Goal: Information Seeking & Learning: Learn about a topic

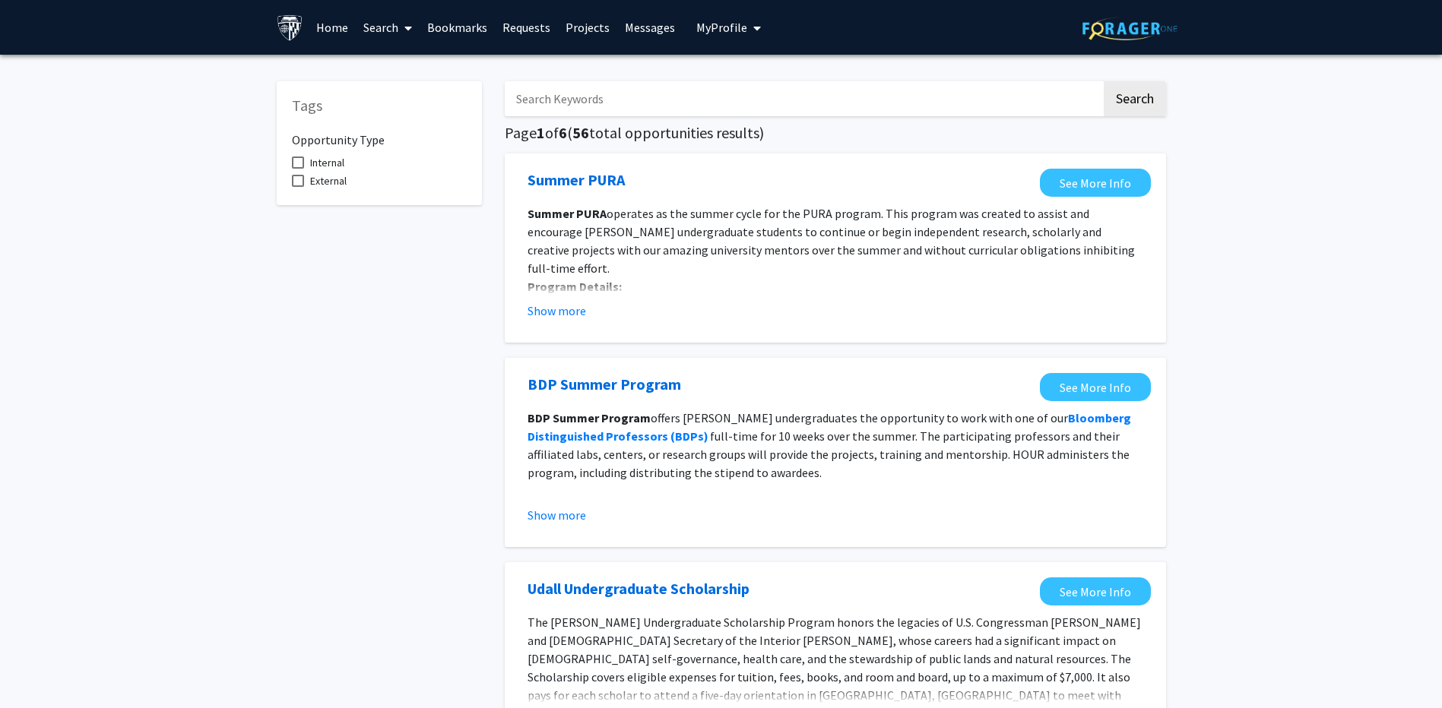
click at [519, 23] on link "Requests" at bounding box center [526, 27] width 63 height 53
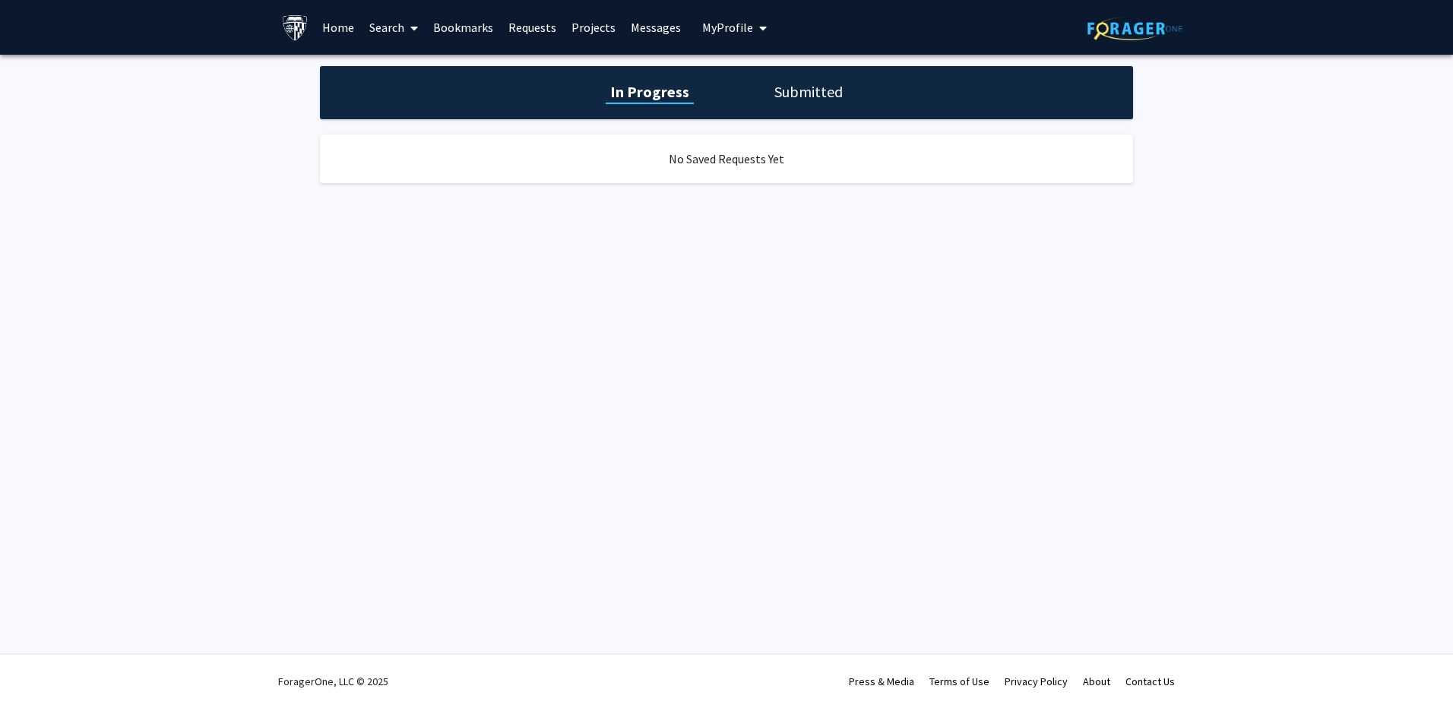
click at [588, 20] on link "Projects" at bounding box center [593, 27] width 59 height 53
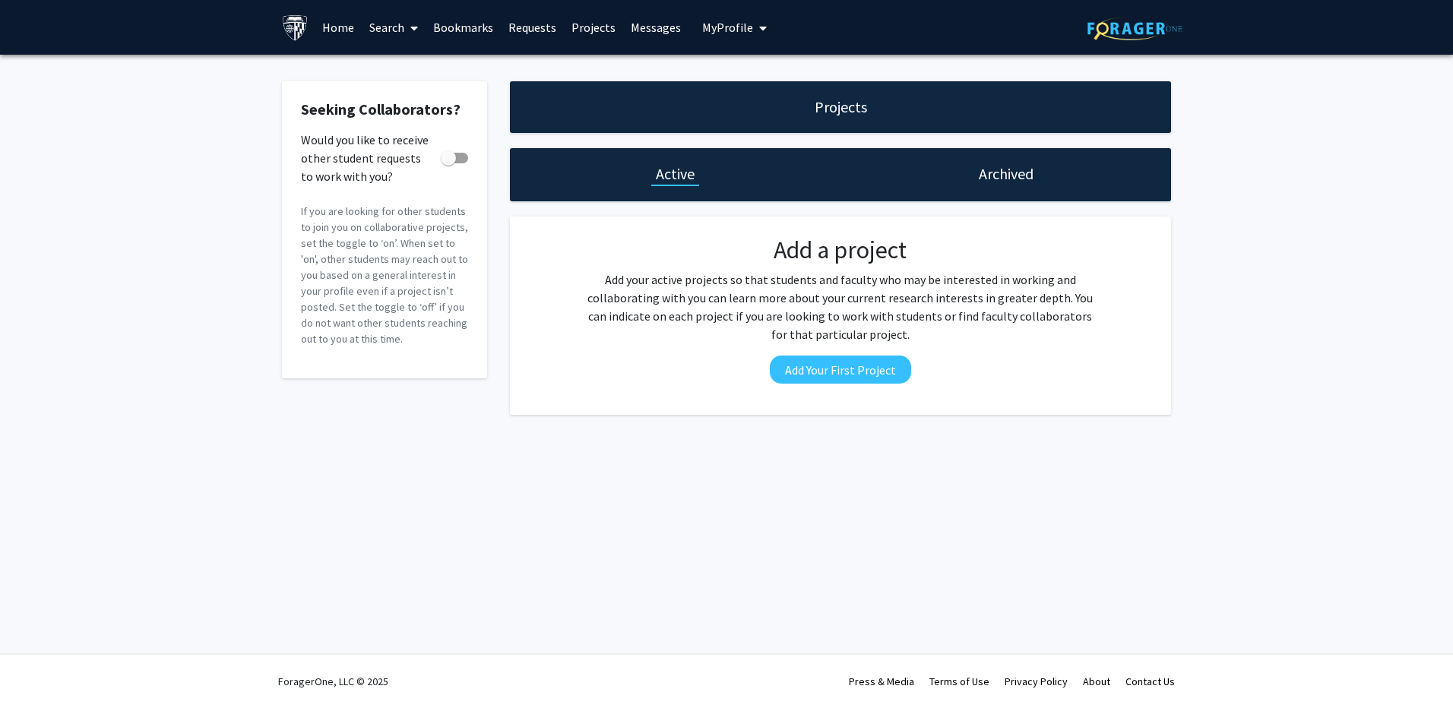
click at [655, 27] on link "Messages" at bounding box center [655, 27] width 65 height 53
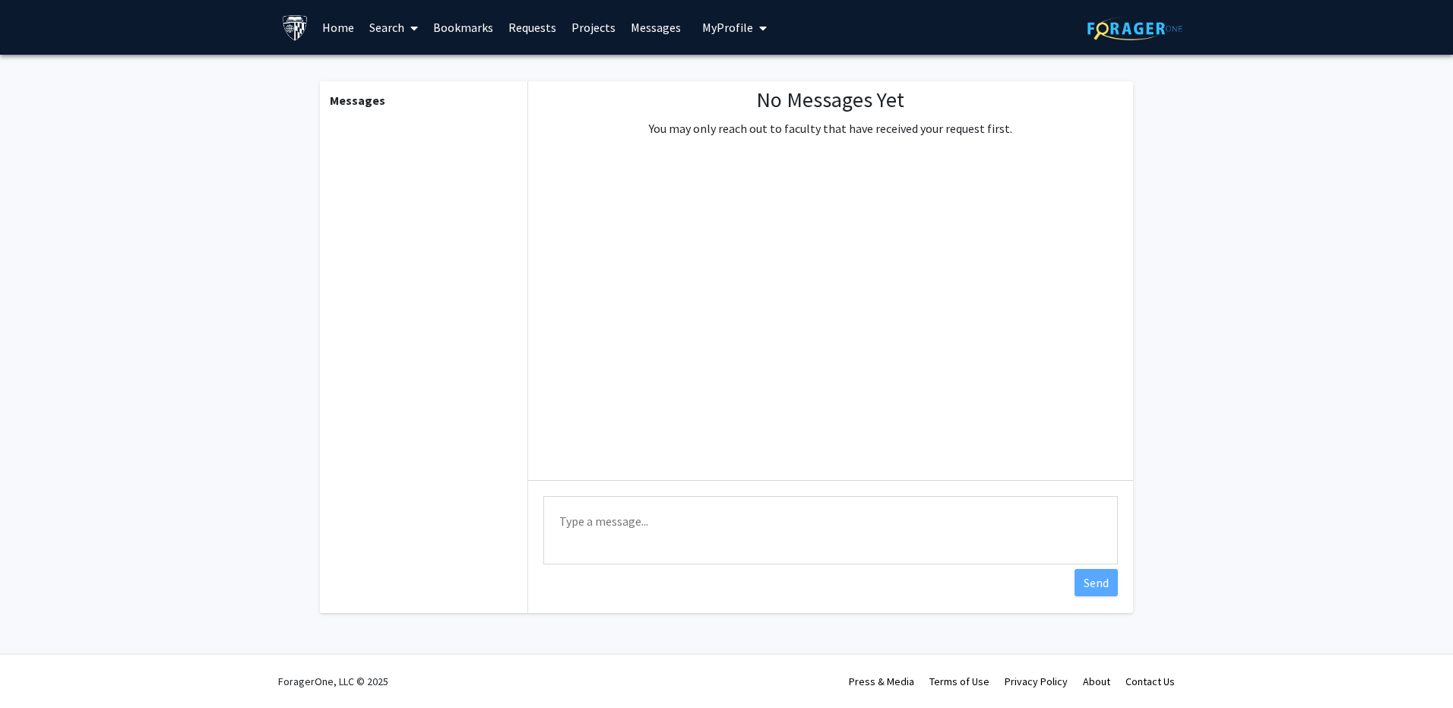
click at [379, 10] on link "Search" at bounding box center [394, 27] width 64 height 53
click at [423, 69] on span "Faculty/Staff" at bounding box center [418, 70] width 112 height 30
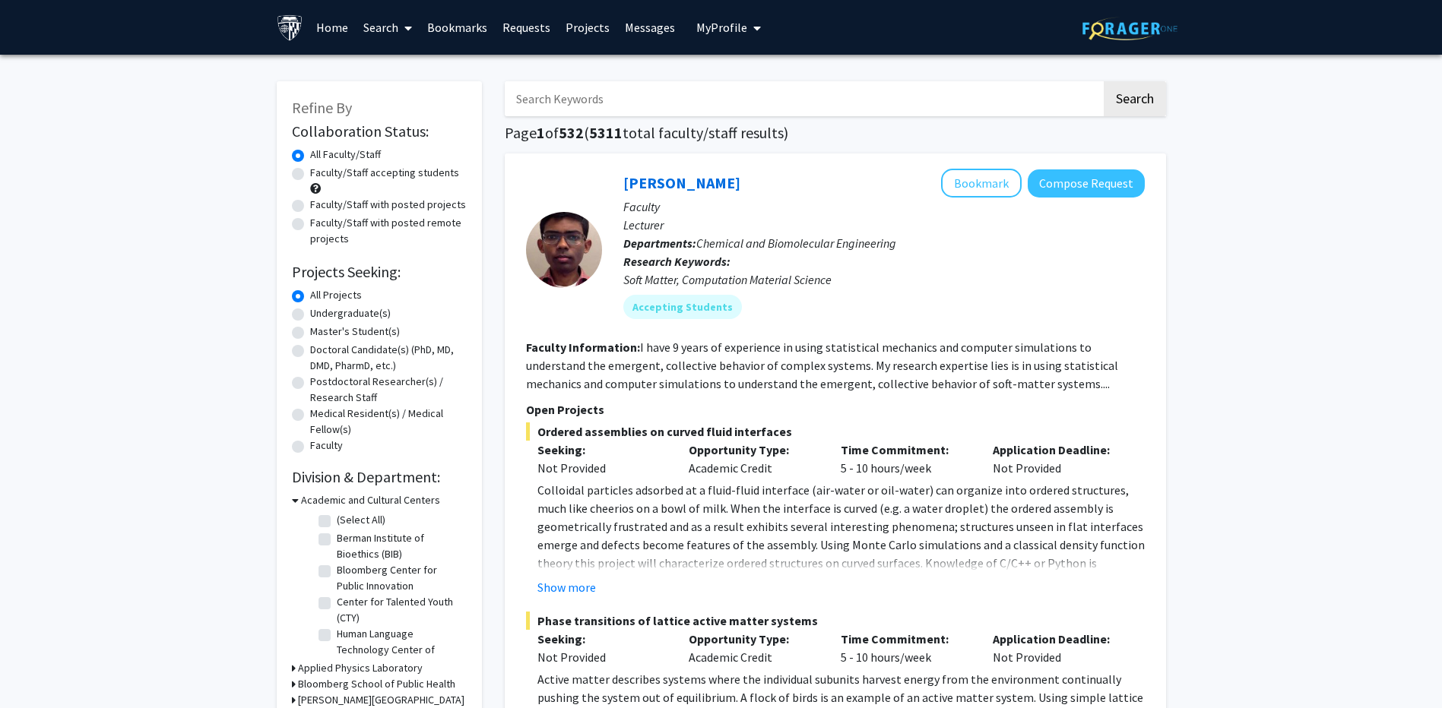
click at [363, 333] on label "Master's Student(s)" at bounding box center [355, 332] width 90 height 16
click at [320, 333] on input "Master's Student(s)" at bounding box center [315, 329] width 10 height 10
radio input "true"
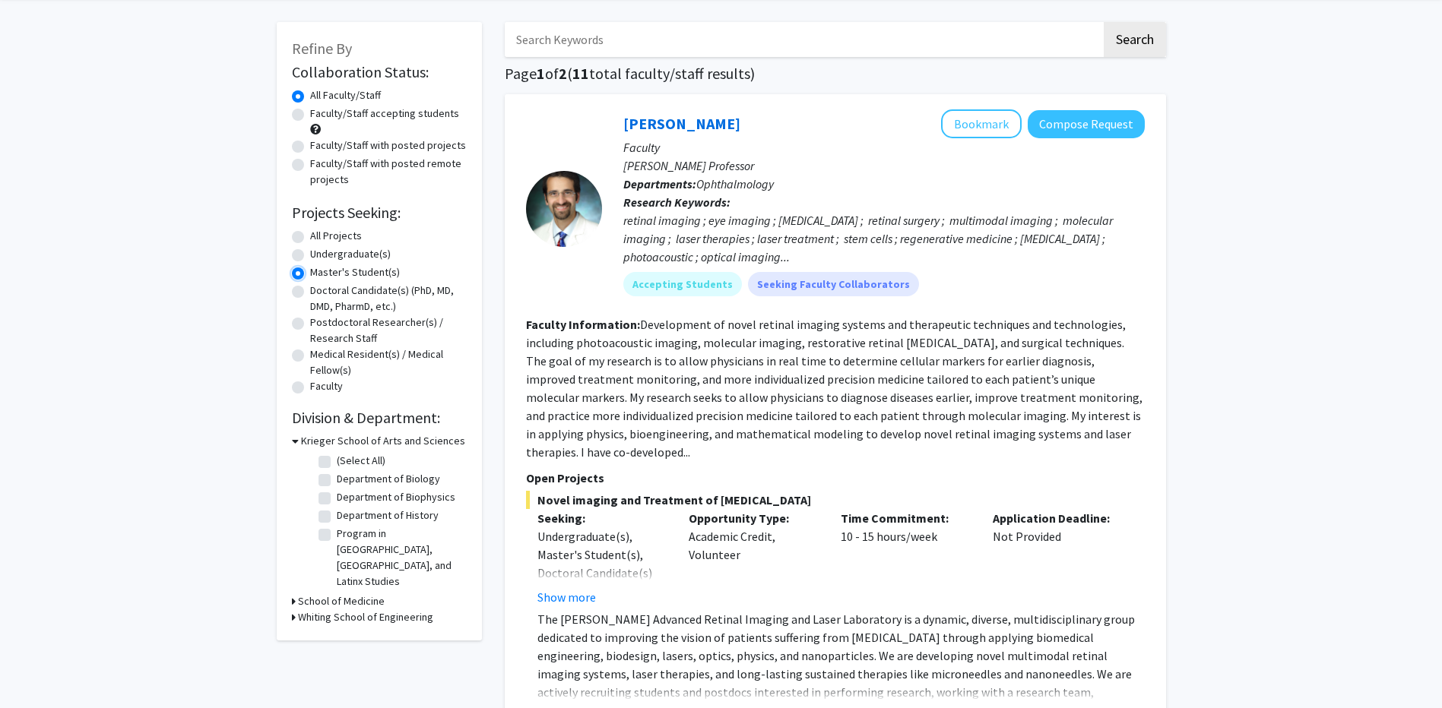
scroll to position [228, 0]
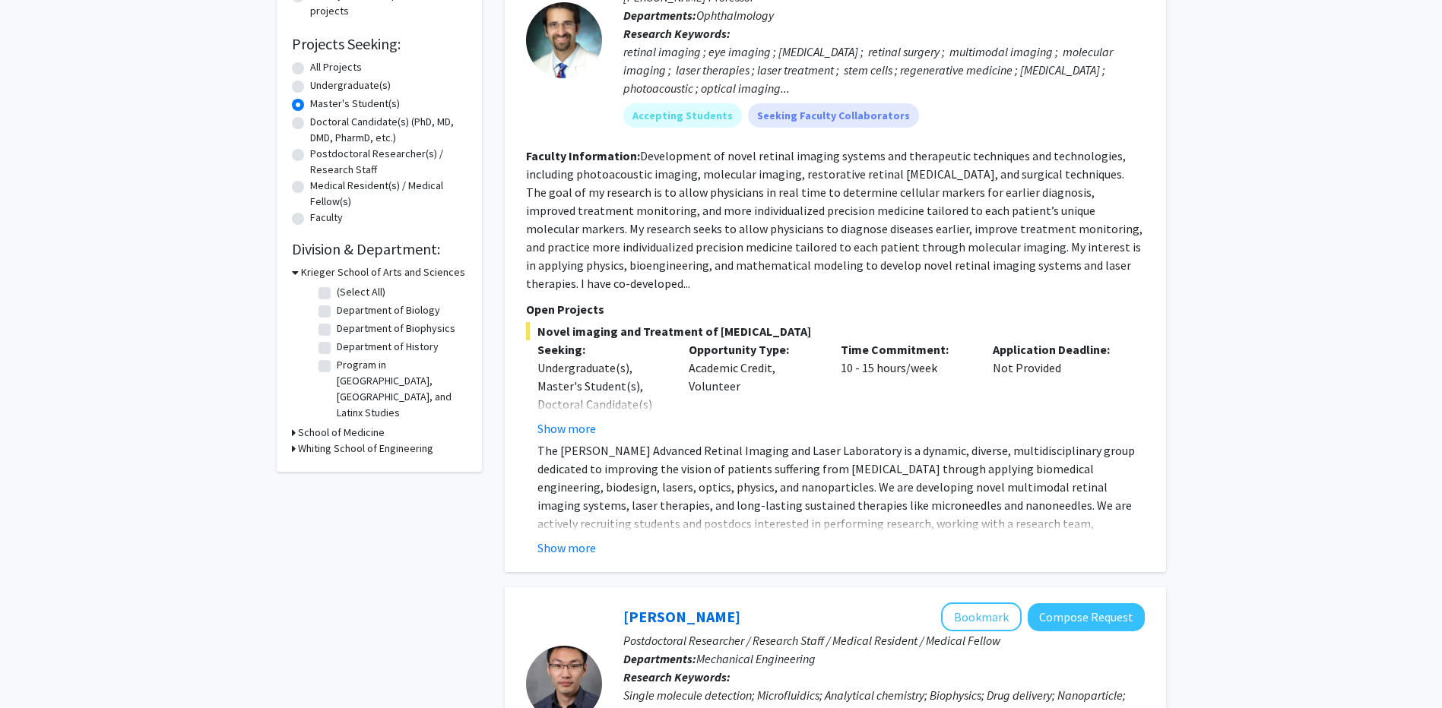
click at [402, 309] on label "Department of Biology" at bounding box center [388, 311] width 103 height 16
click at [347, 309] on input "Department of Biology" at bounding box center [342, 308] width 10 height 10
checkbox input "true"
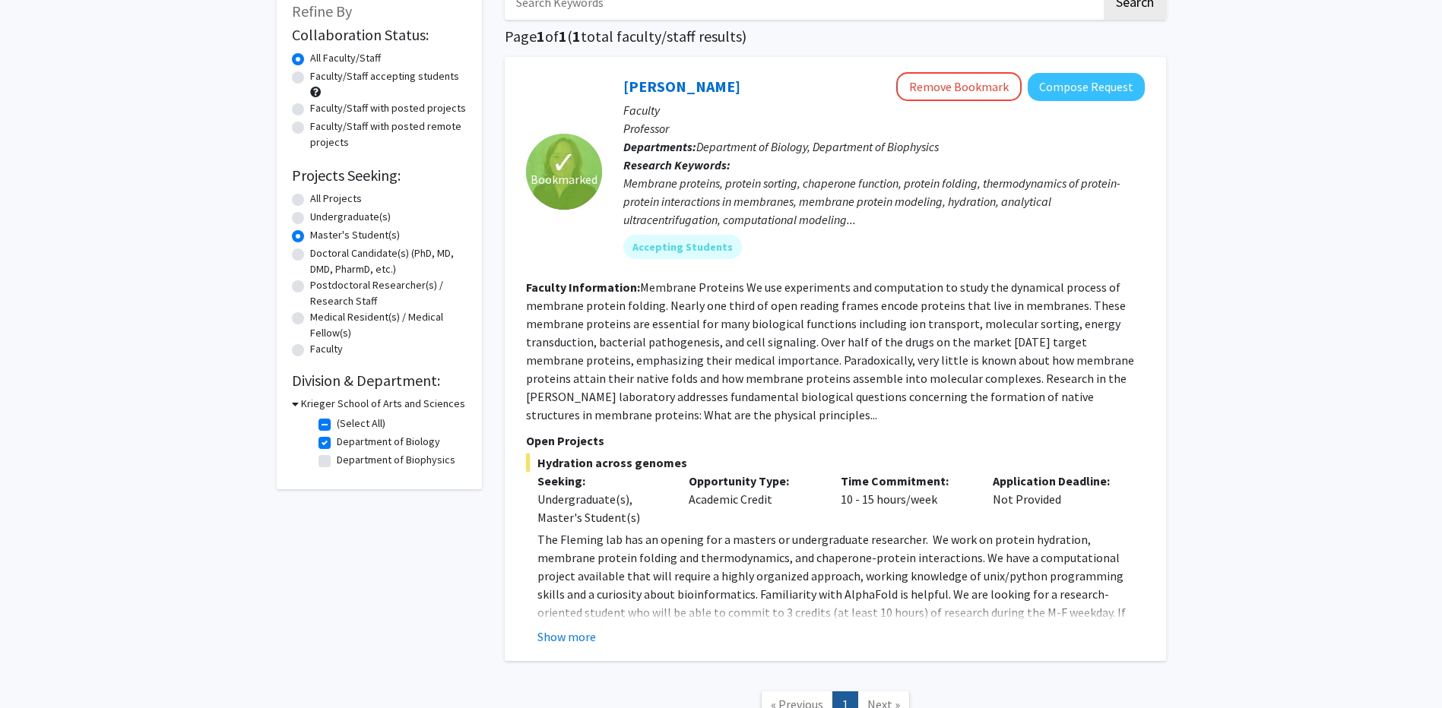
scroll to position [217, 0]
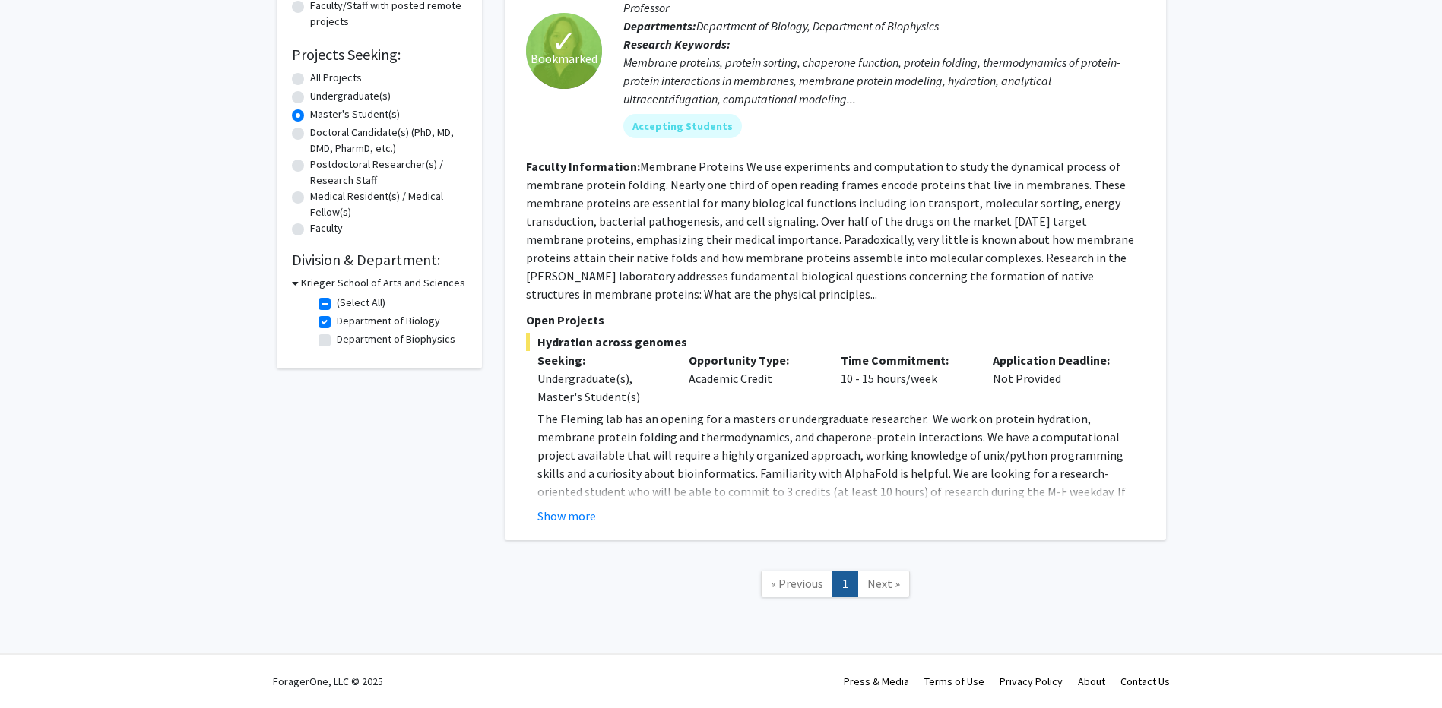
click at [896, 597] on nav "« Previous 1 Next »" at bounding box center [835, 587] width 661 height 62
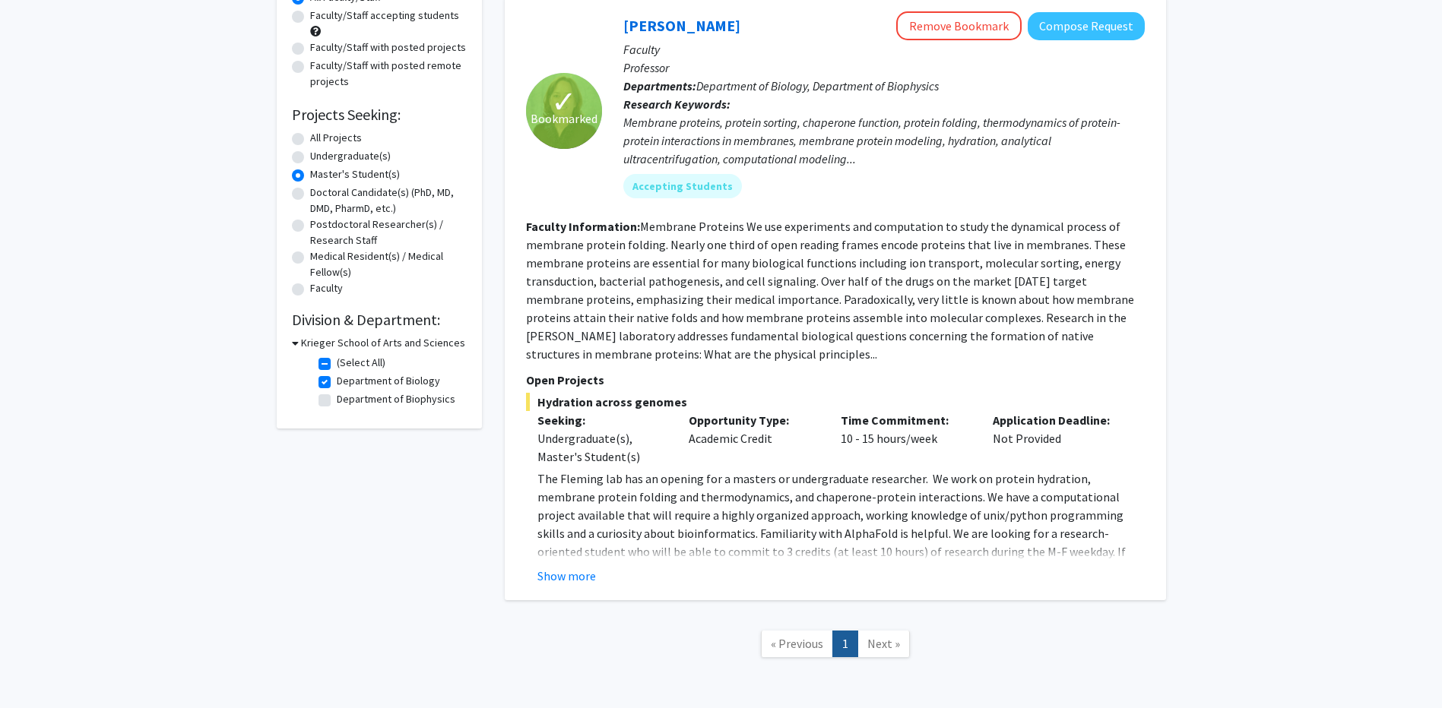
scroll to position [65, 0]
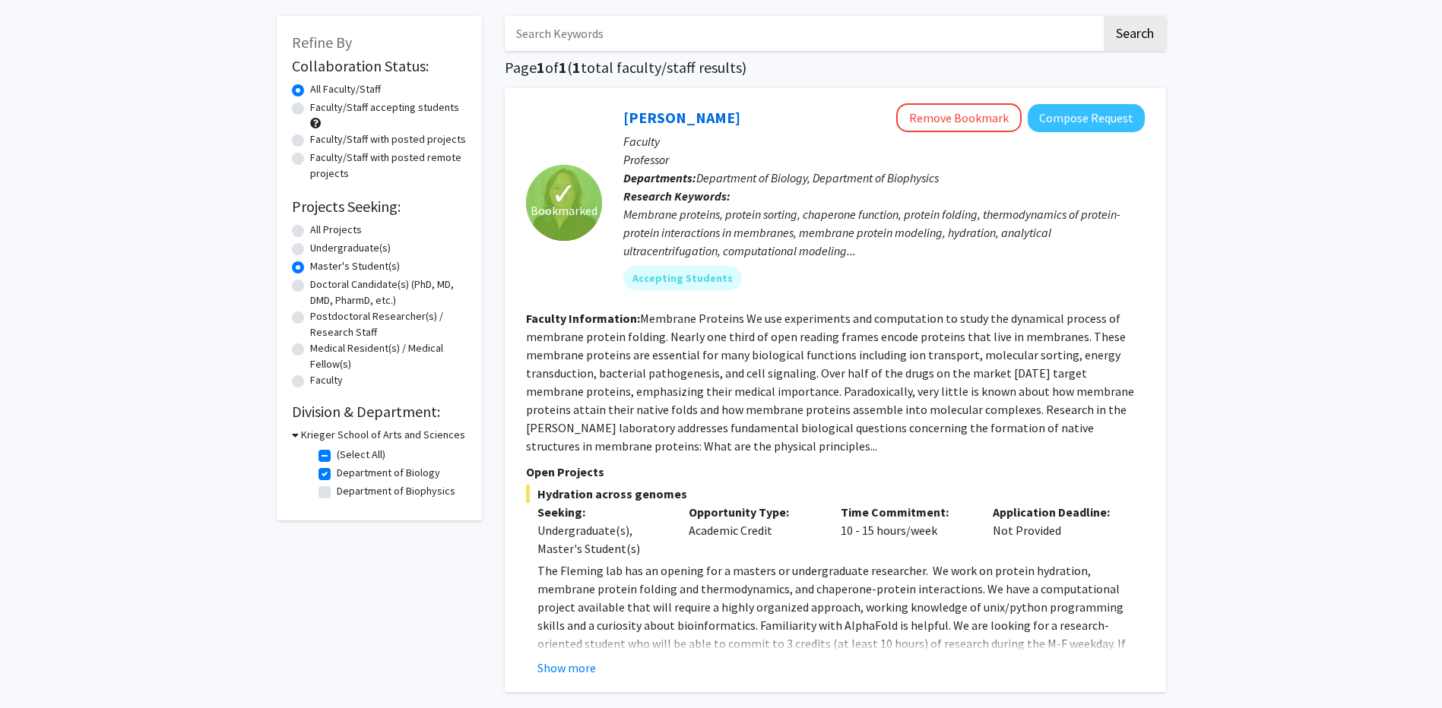
click at [337, 493] on label "Department of Biophysics" at bounding box center [396, 491] width 119 height 16
click at [337, 493] on input "Department of Biophysics" at bounding box center [342, 488] width 10 height 10
checkbox input "true"
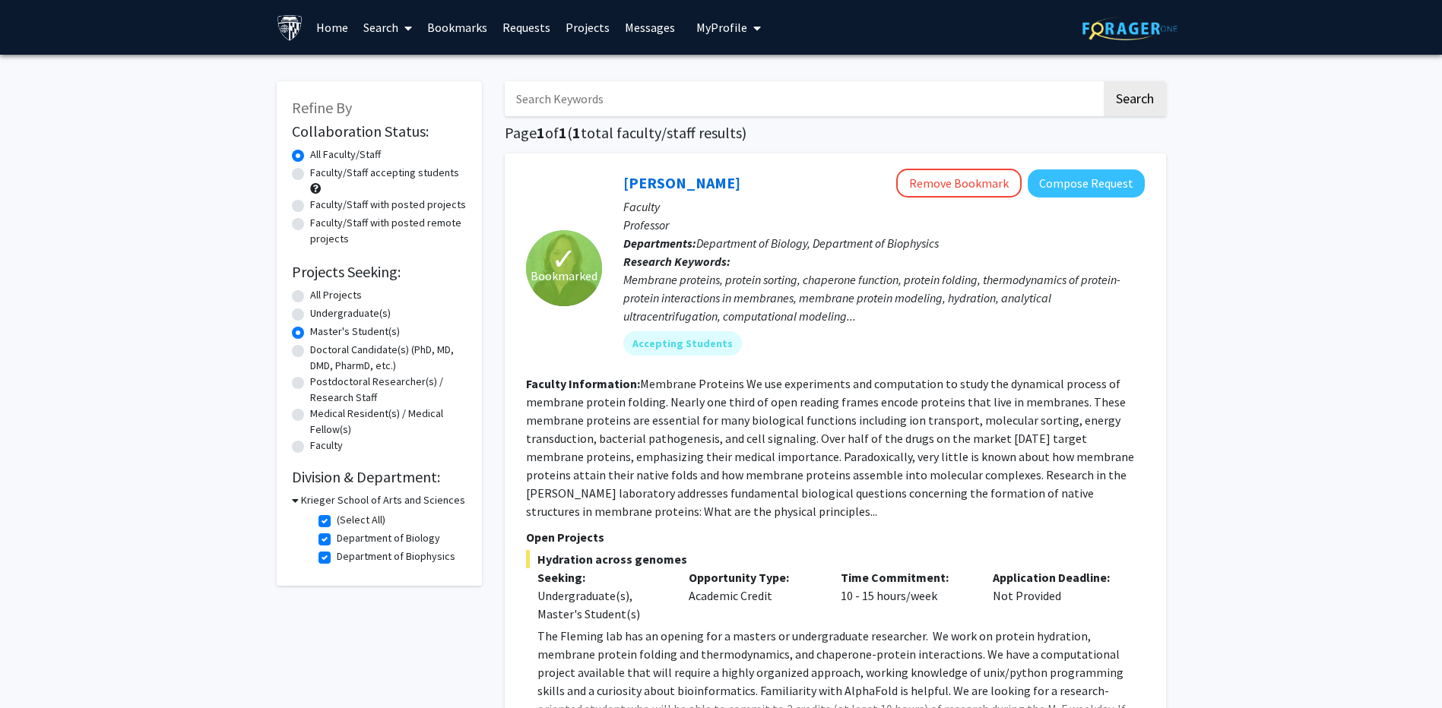
click at [337, 540] on label "Department of Biology" at bounding box center [388, 539] width 103 height 16
click at [337, 540] on input "Department of Biology" at bounding box center [342, 536] width 10 height 10
checkbox input "false"
checkbox input "true"
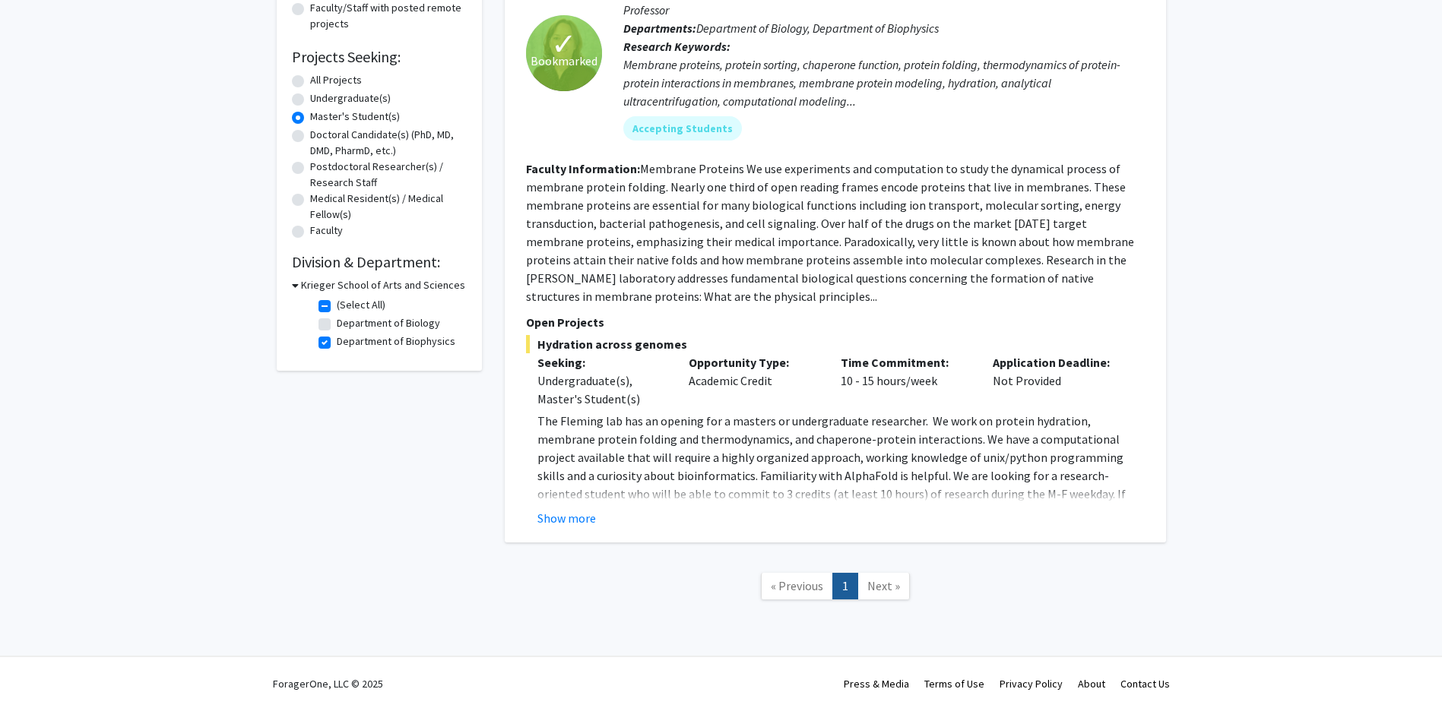
scroll to position [217, 0]
click at [337, 342] on label "Department of Biophysics" at bounding box center [396, 339] width 119 height 16
click at [337, 341] on input "Department of Biophysics" at bounding box center [342, 336] width 10 height 10
checkbox input "false"
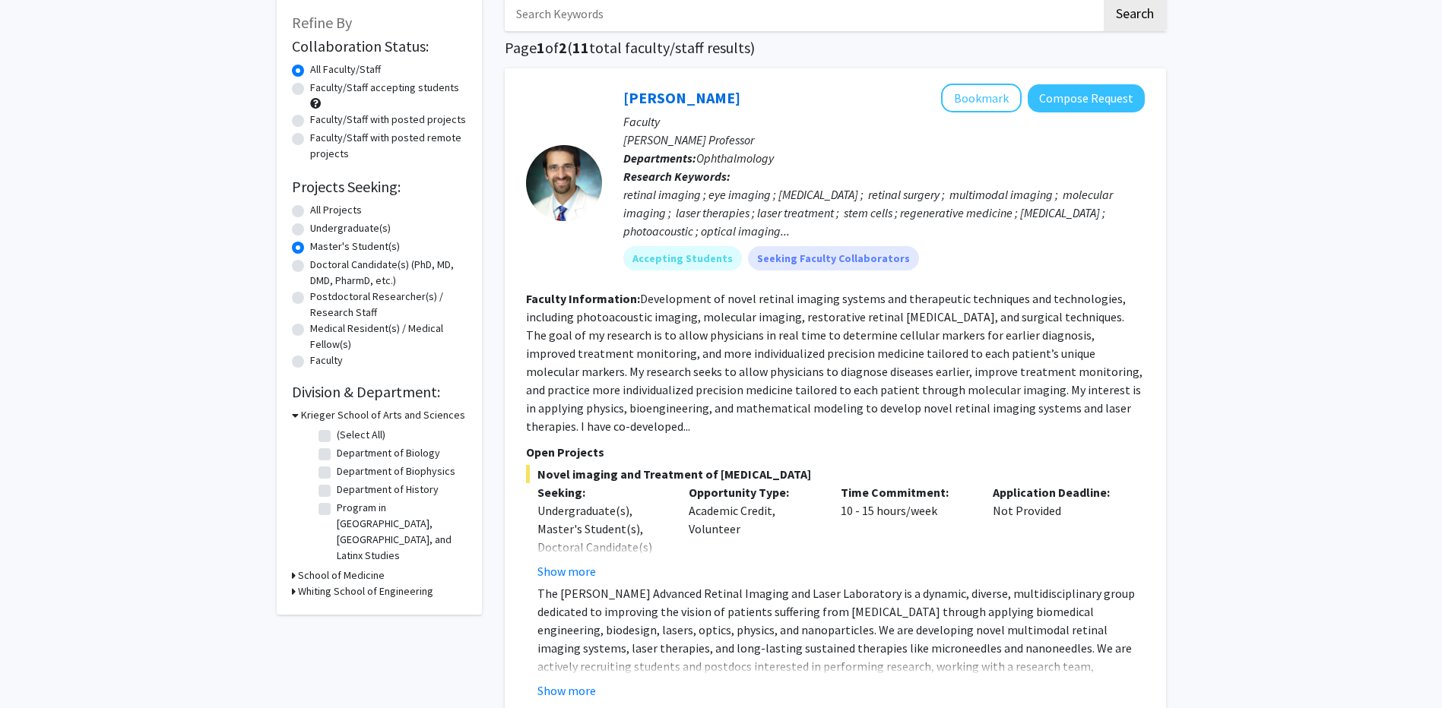
scroll to position [228, 0]
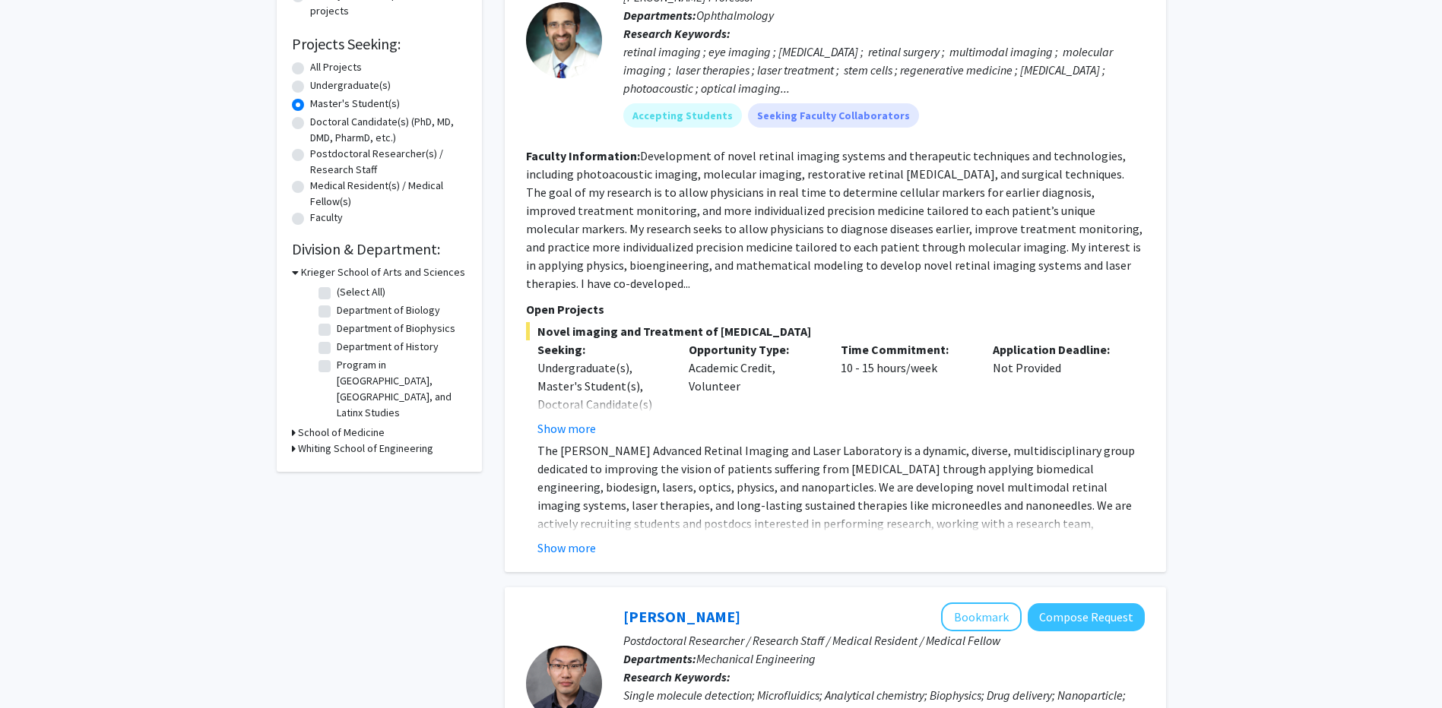
click at [370, 347] on label "Department of History" at bounding box center [388, 347] width 102 height 16
click at [347, 347] on input "Department of History" at bounding box center [342, 344] width 10 height 10
checkbox input "true"
